Goal: Task Accomplishment & Management: Manage account settings

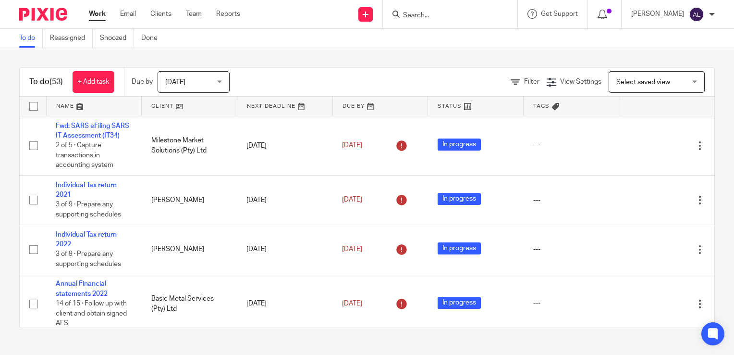
click at [185, 84] on span "[DATE]" at bounding box center [190, 82] width 51 height 20
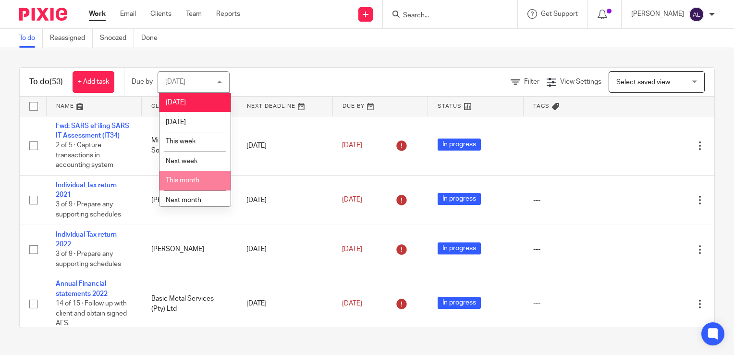
scroll to position [25, 0]
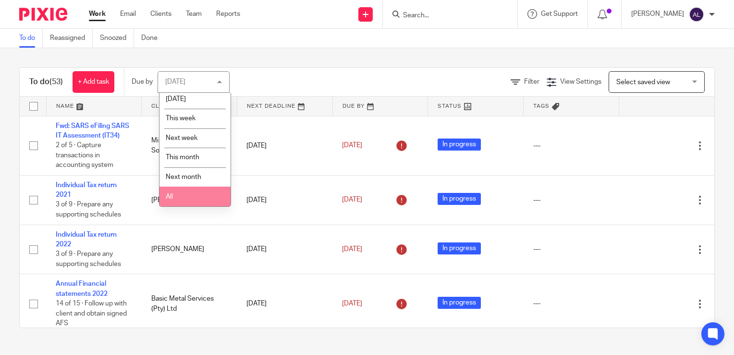
click at [199, 194] on li "All" at bounding box center [195, 196] width 71 height 20
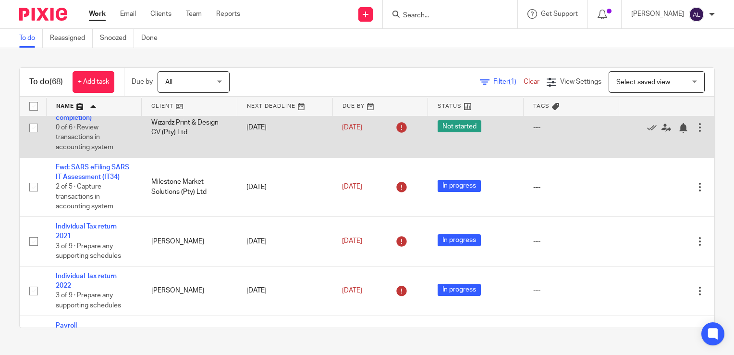
scroll to position [288, 0]
